Goal: Task Accomplishment & Management: Manage account settings

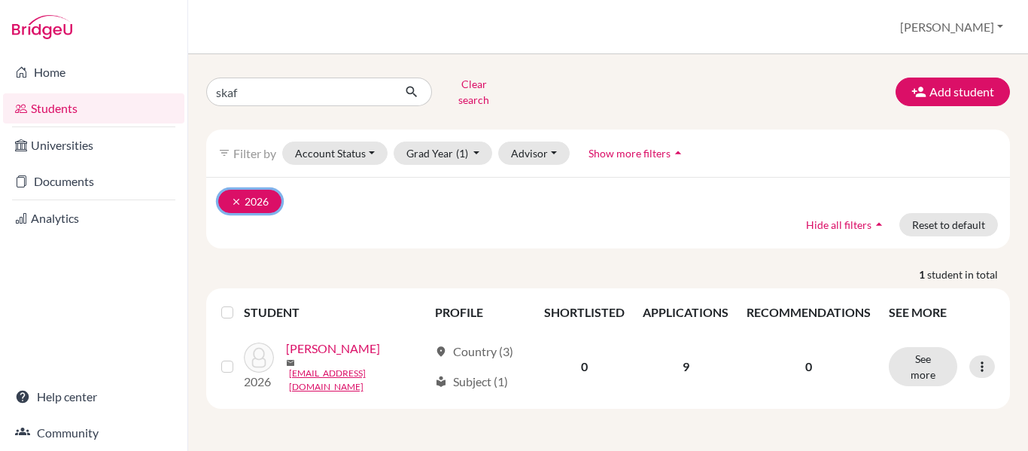
click at [239, 196] on icon "clear" at bounding box center [236, 201] width 11 height 11
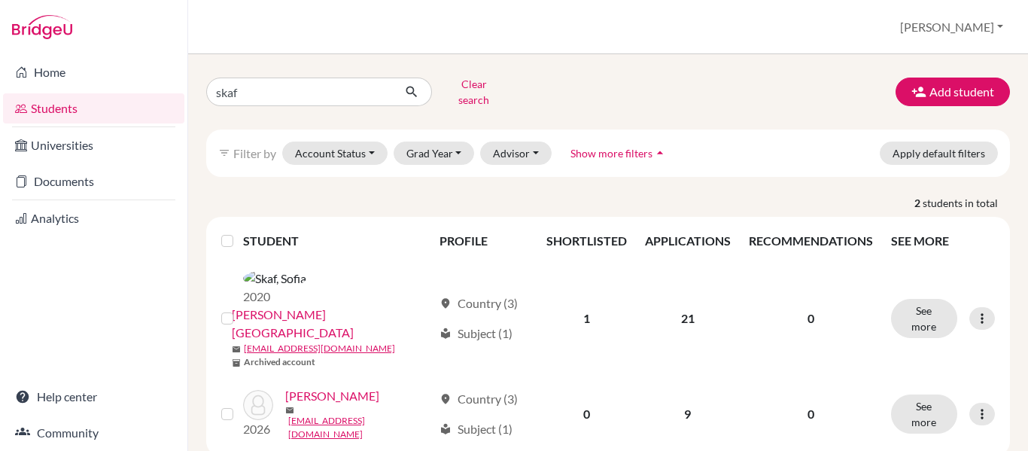
click at [283, 68] on div "skaf Clear search Add student filter_list Filter by Account Status Active accou…" at bounding box center [608, 252] width 840 height 397
drag, startPoint x: 326, startPoint y: 81, endPoint x: -215, endPoint y: 69, distance: 540.6
click at [0, 69] on html "Home Students Universities Documents Analytics Help center Community Students o…" at bounding box center [514, 225] width 1028 height 451
type input "[PERSON_NAME]"
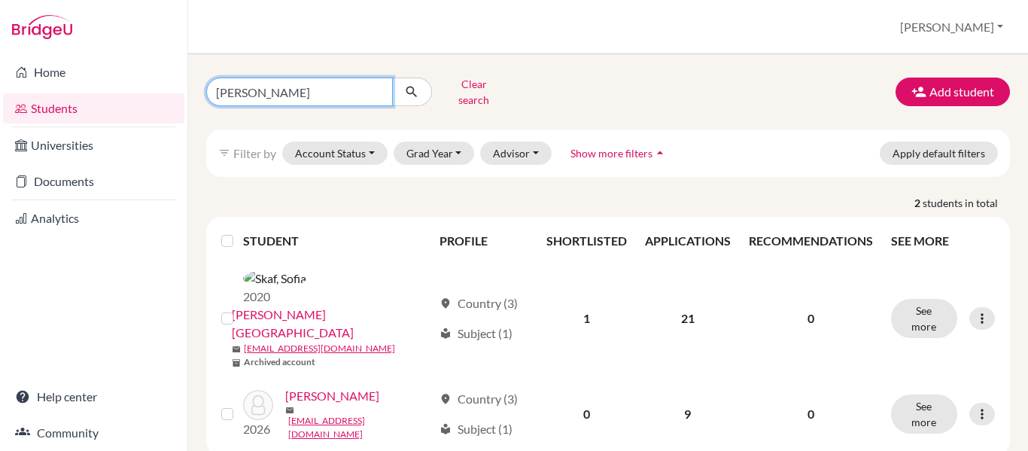
click button "submit" at bounding box center [412, 92] width 40 height 29
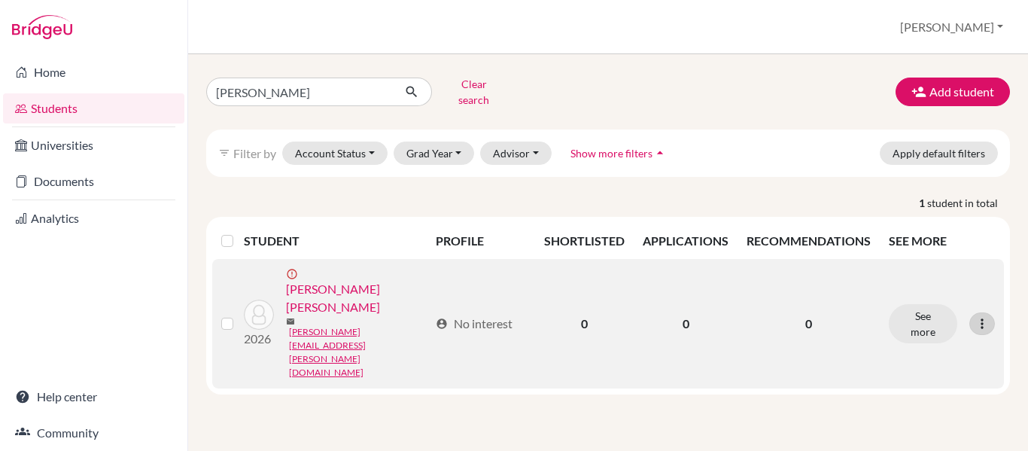
click at [985, 316] on icon at bounding box center [982, 323] width 15 height 15
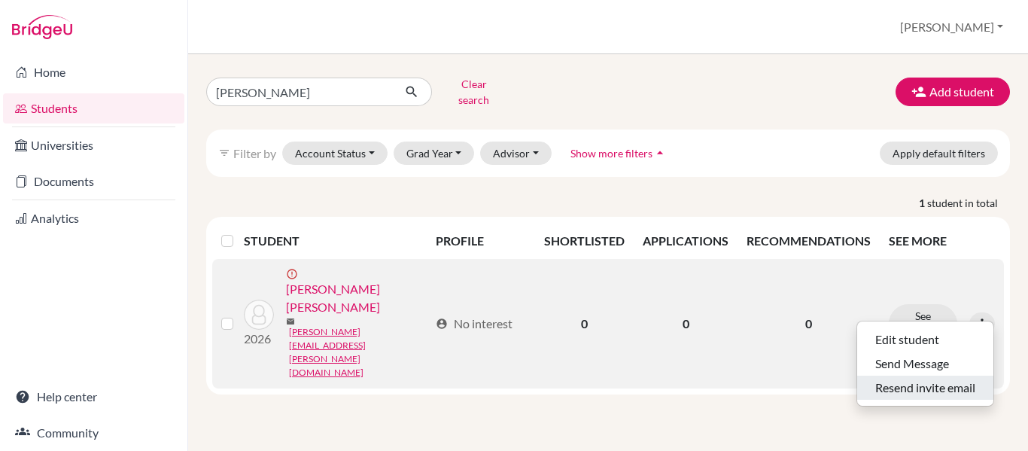
click at [910, 380] on button "Resend invite email" at bounding box center [925, 388] width 136 height 24
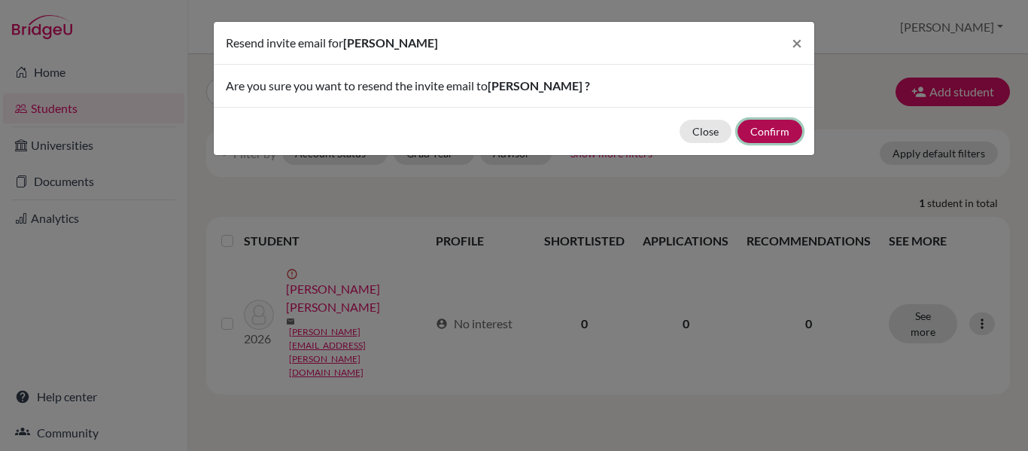
click at [768, 129] on button "Confirm" at bounding box center [770, 131] width 65 height 23
